Goal: Task Accomplishment & Management: Use online tool/utility

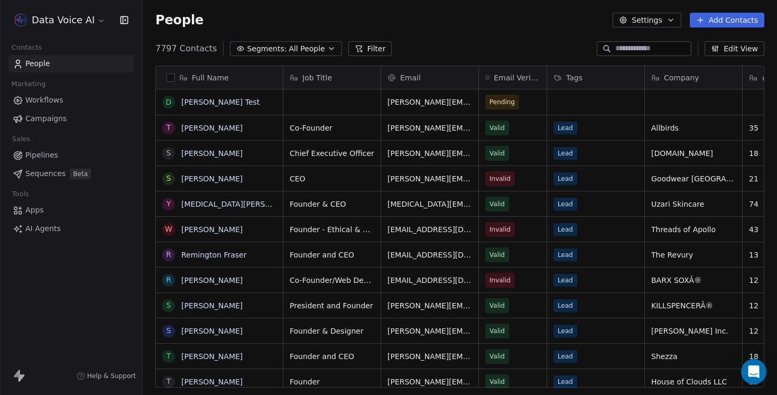
scroll to position [347, 634]
click at [169, 102] on button "grid" at bounding box center [168, 102] width 8 height 8
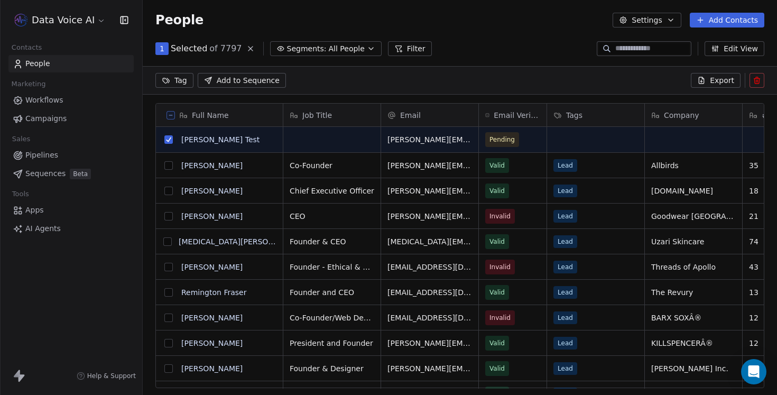
scroll to position [310, 634]
click at [762, 86] on button at bounding box center [756, 80] width 15 height 15
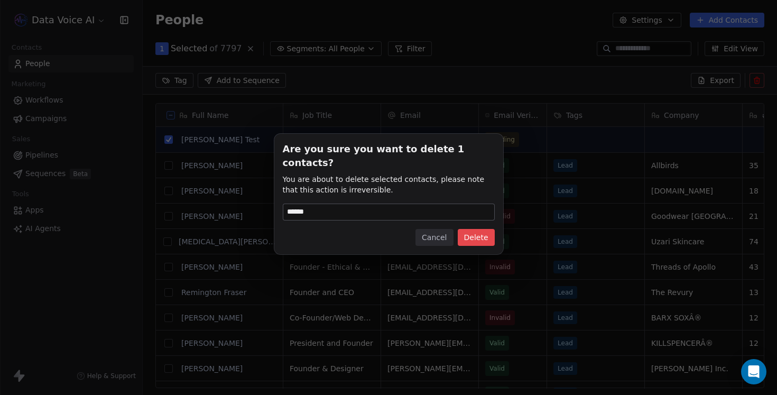
type input "******"
click at [487, 229] on button "Delete" at bounding box center [476, 237] width 37 height 17
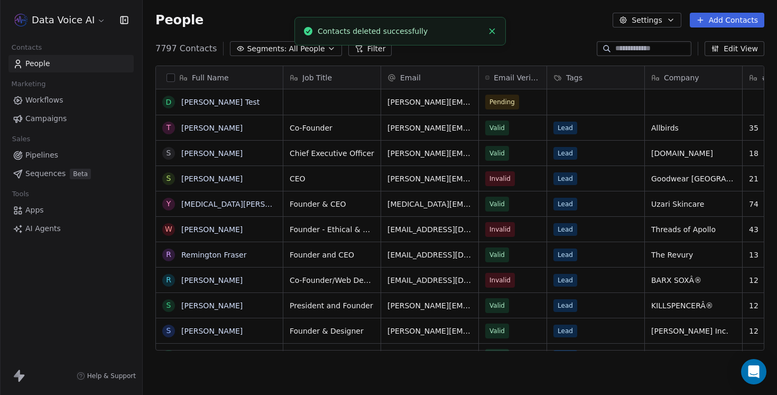
scroll to position [347, 634]
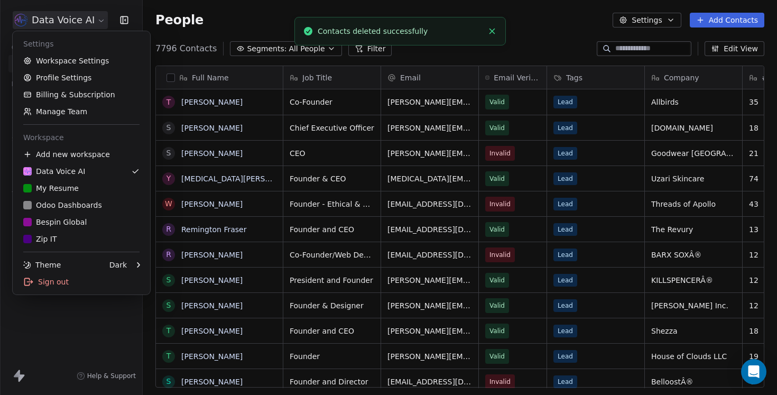
click at [82, 23] on html "Data Voice AI Contacts People Marketing Workflows Campaigns Sales Pipelines Seq…" at bounding box center [388, 197] width 777 height 395
click at [88, 219] on div "Bespin Global" at bounding box center [81, 222] width 116 height 11
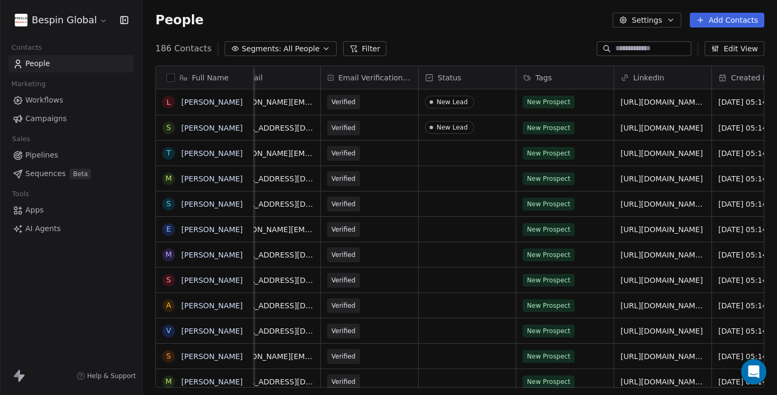
scroll to position [0, 325]
click at [66, 96] on link "Workflows" at bounding box center [70, 99] width 125 height 17
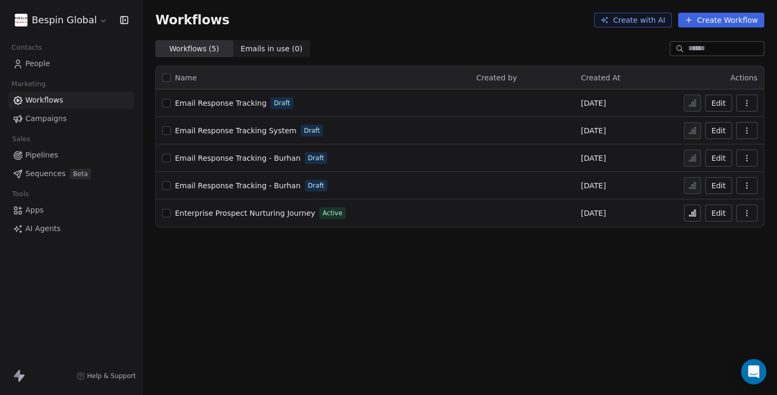
click at [54, 230] on span "AI Agents" at bounding box center [42, 228] width 35 height 11
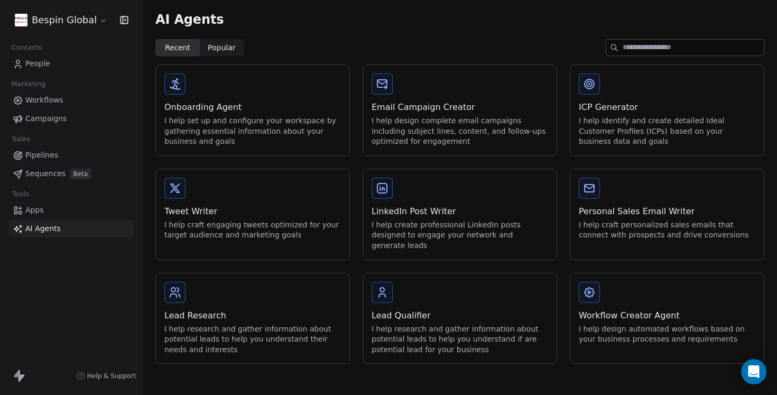
click at [612, 309] on div "Workflow Creator Agent" at bounding box center [667, 315] width 176 height 13
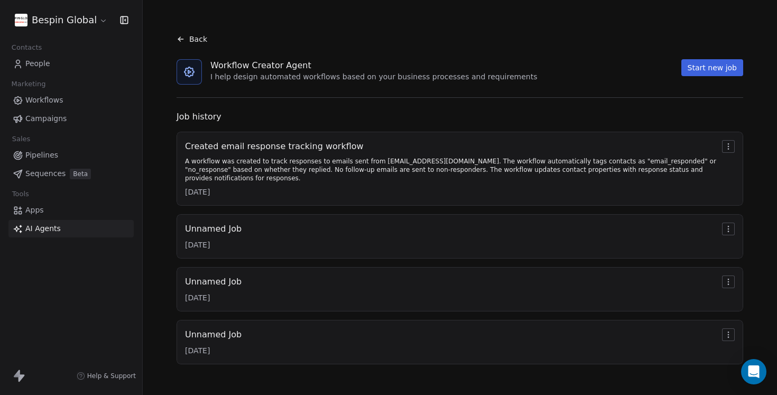
click at [519, 157] on div "A workflow was created to track responses to emails sent from burhan.awan@bespi…" at bounding box center [451, 169] width 533 height 25
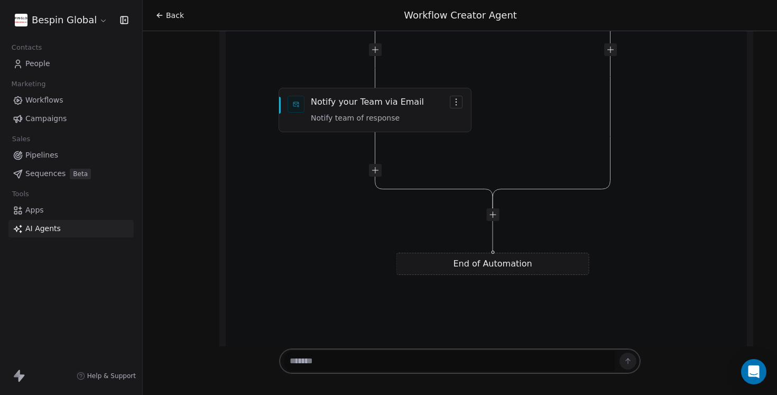
scroll to position [4730, 0]
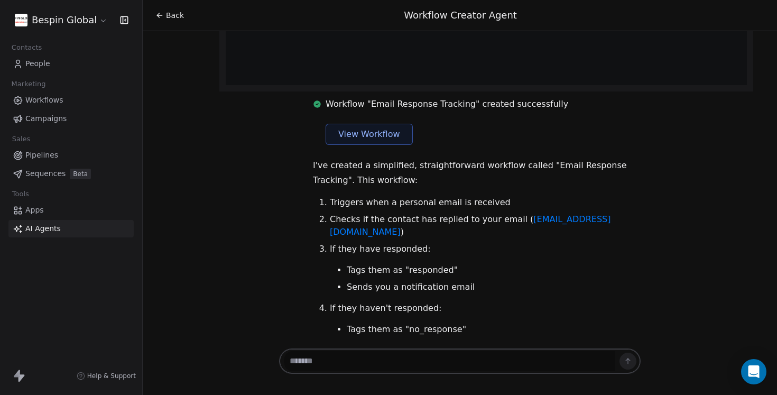
click at [390, 368] on textarea at bounding box center [449, 361] width 331 height 20
type textarea "**********"
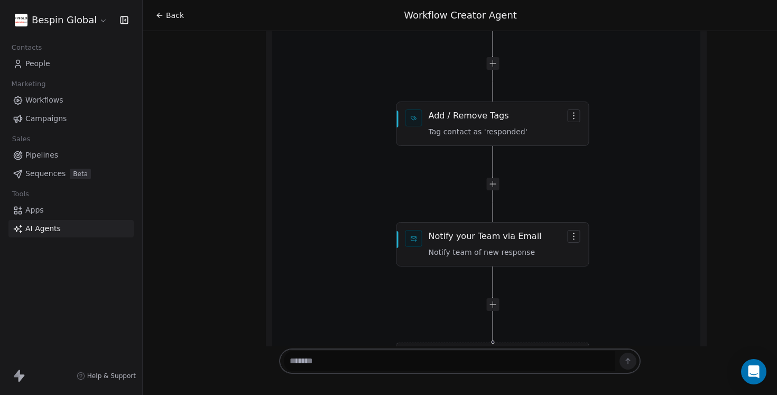
scroll to position [5562, 0]
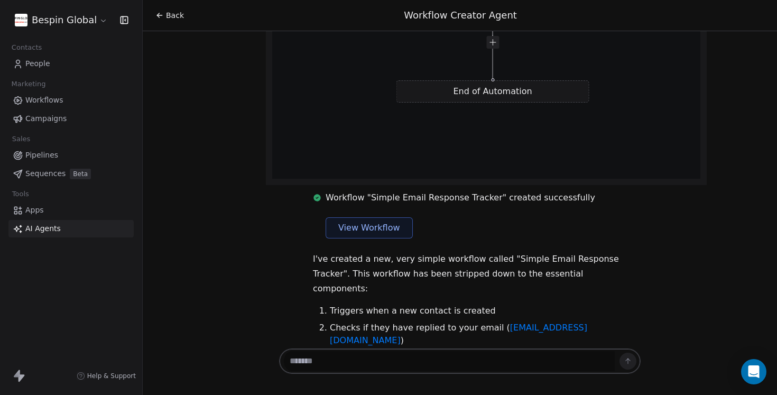
scroll to position [5843, 0]
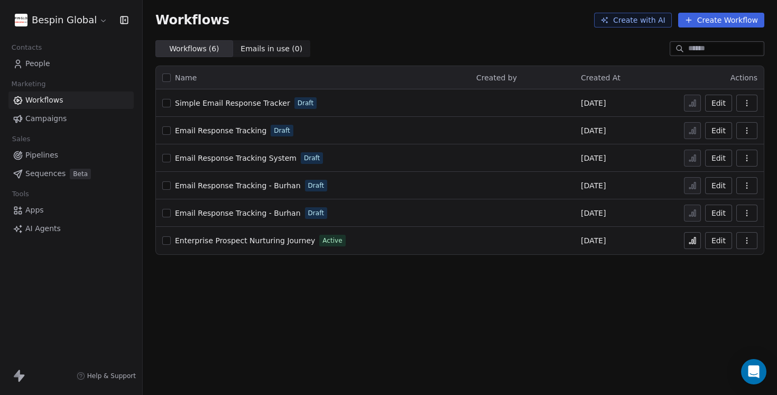
click at [167, 129] on button "button" at bounding box center [166, 130] width 8 height 8
click at [168, 158] on button "button" at bounding box center [166, 158] width 8 height 8
click at [168, 182] on button "button" at bounding box center [166, 185] width 8 height 8
click at [168, 213] on button "button" at bounding box center [166, 213] width 8 height 8
click at [751, 129] on button "button" at bounding box center [746, 130] width 21 height 17
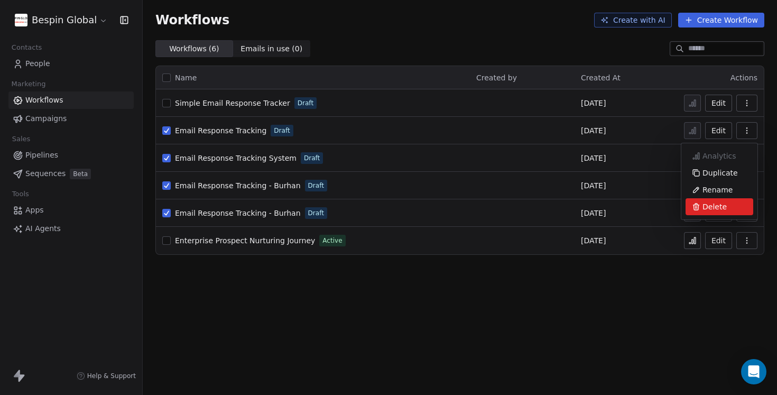
click at [720, 201] on span "Delete" at bounding box center [714, 206] width 24 height 11
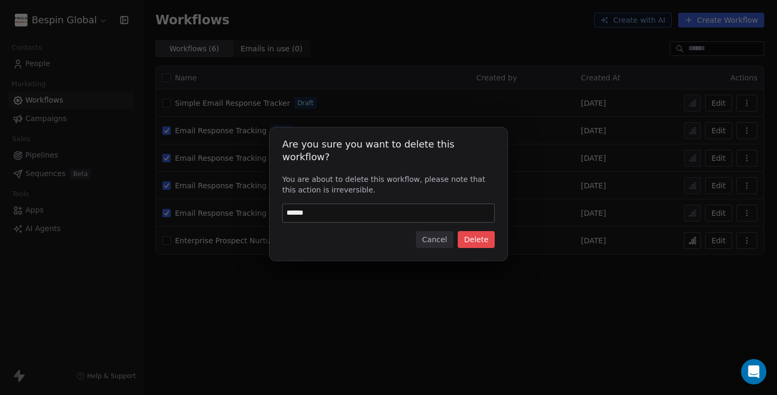
type input "******"
click at [488, 235] on button "Delete" at bounding box center [476, 239] width 37 height 17
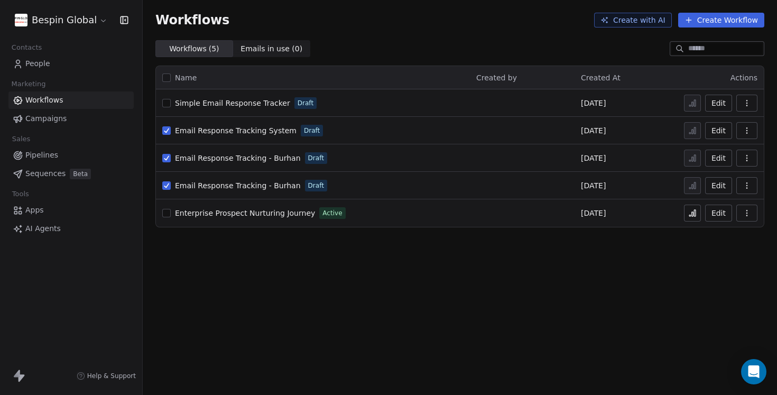
click at [749, 130] on icon "button" at bounding box center [746, 130] width 8 height 8
click at [723, 206] on span "Delete" at bounding box center [714, 206] width 24 height 11
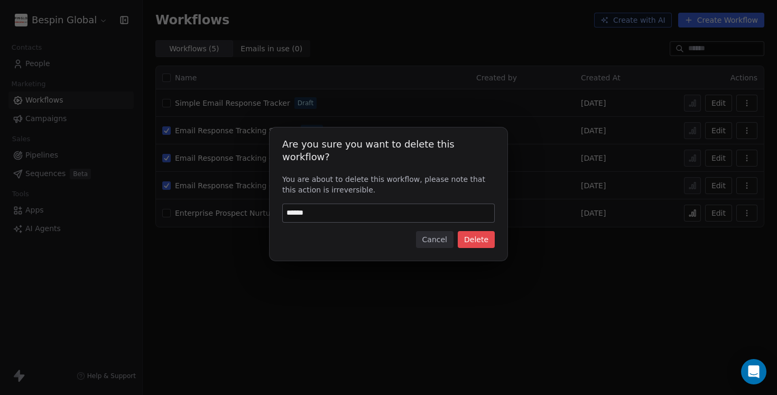
type input "******"
click at [473, 238] on button "Delete" at bounding box center [476, 239] width 37 height 17
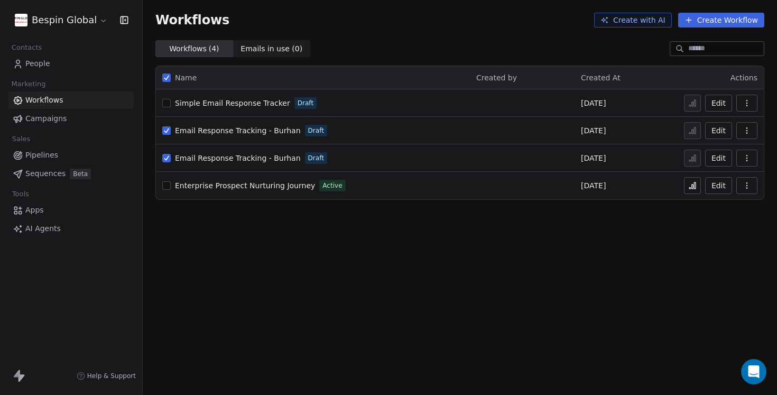
click at [751, 128] on button "button" at bounding box center [746, 130] width 21 height 17
click at [704, 202] on span "Delete" at bounding box center [714, 206] width 24 height 11
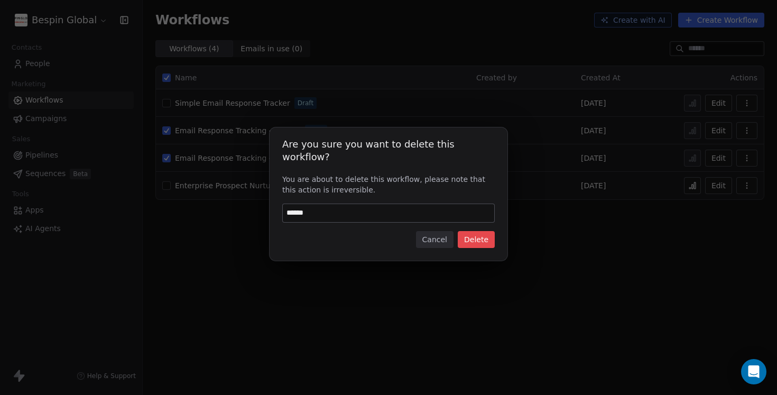
type input "******"
click at [473, 236] on button "Delete" at bounding box center [476, 239] width 37 height 17
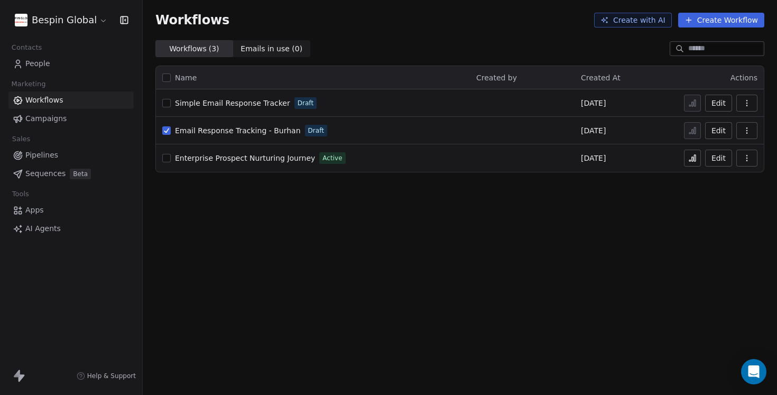
click at [751, 134] on button "button" at bounding box center [746, 130] width 21 height 17
click at [730, 209] on div "Delete" at bounding box center [719, 206] width 68 height 17
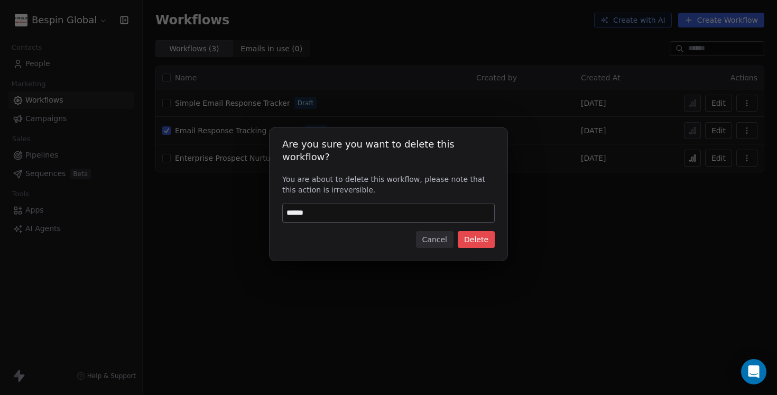
type input "******"
click at [476, 238] on button "Delete" at bounding box center [476, 239] width 37 height 17
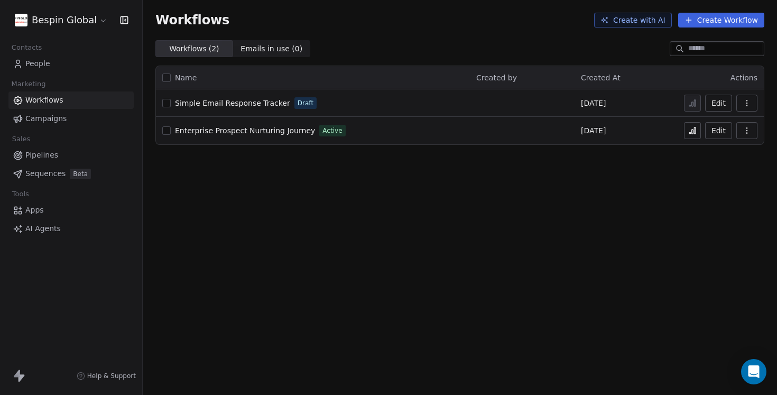
click at [47, 62] on span "People" at bounding box center [37, 63] width 25 height 11
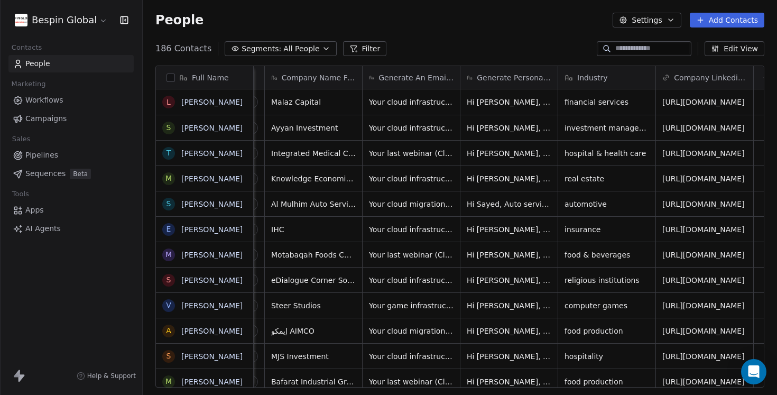
scroll to position [0, 1160]
